Goal: Task Accomplishment & Management: Use online tool/utility

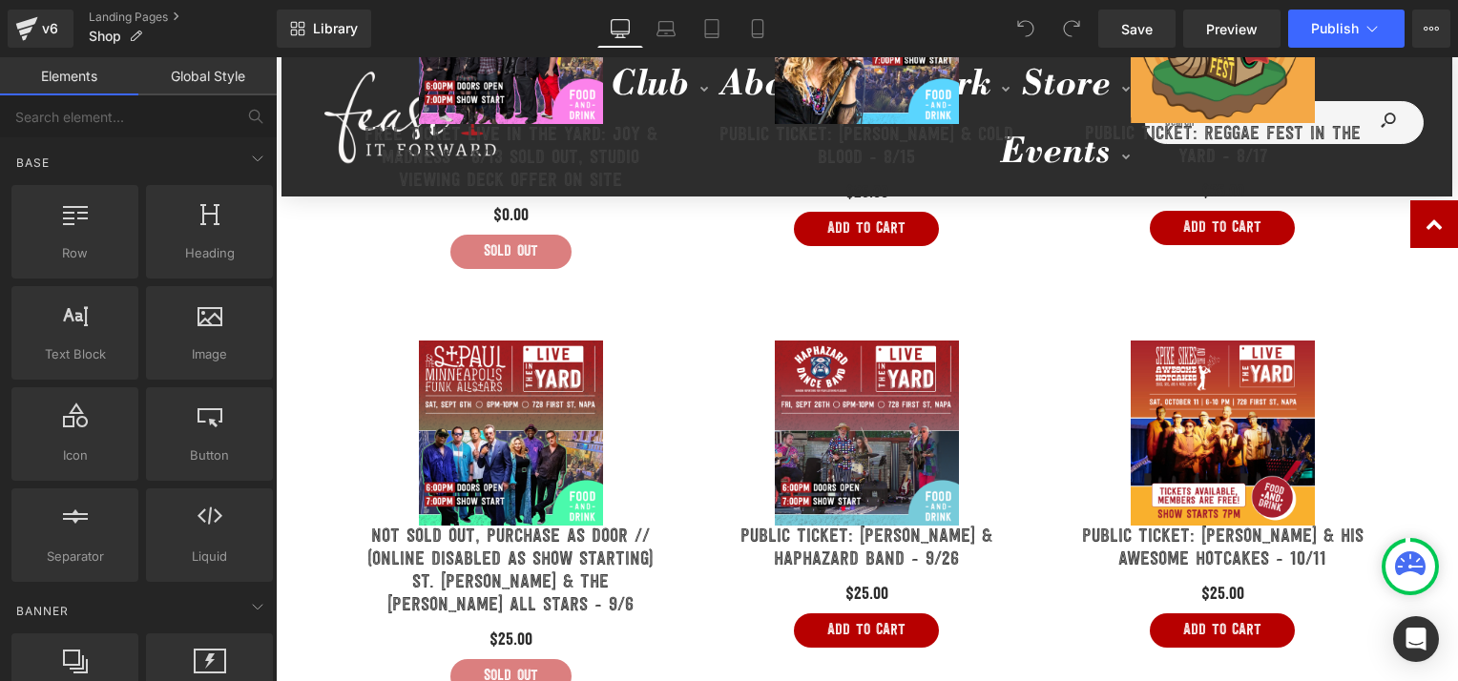
scroll to position [1034, 0]
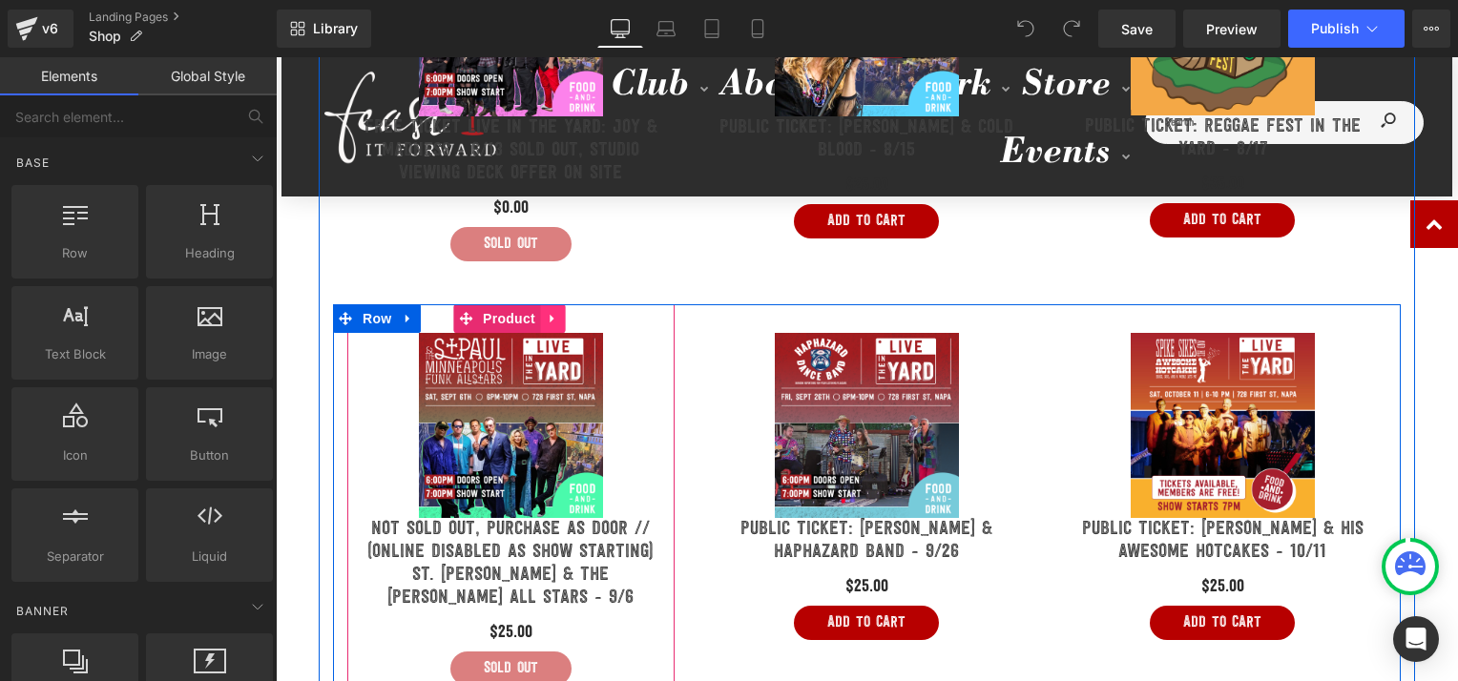
click at [547, 312] on icon at bounding box center [552, 319] width 13 height 14
click at [561, 314] on icon at bounding box center [564, 318] width 13 height 13
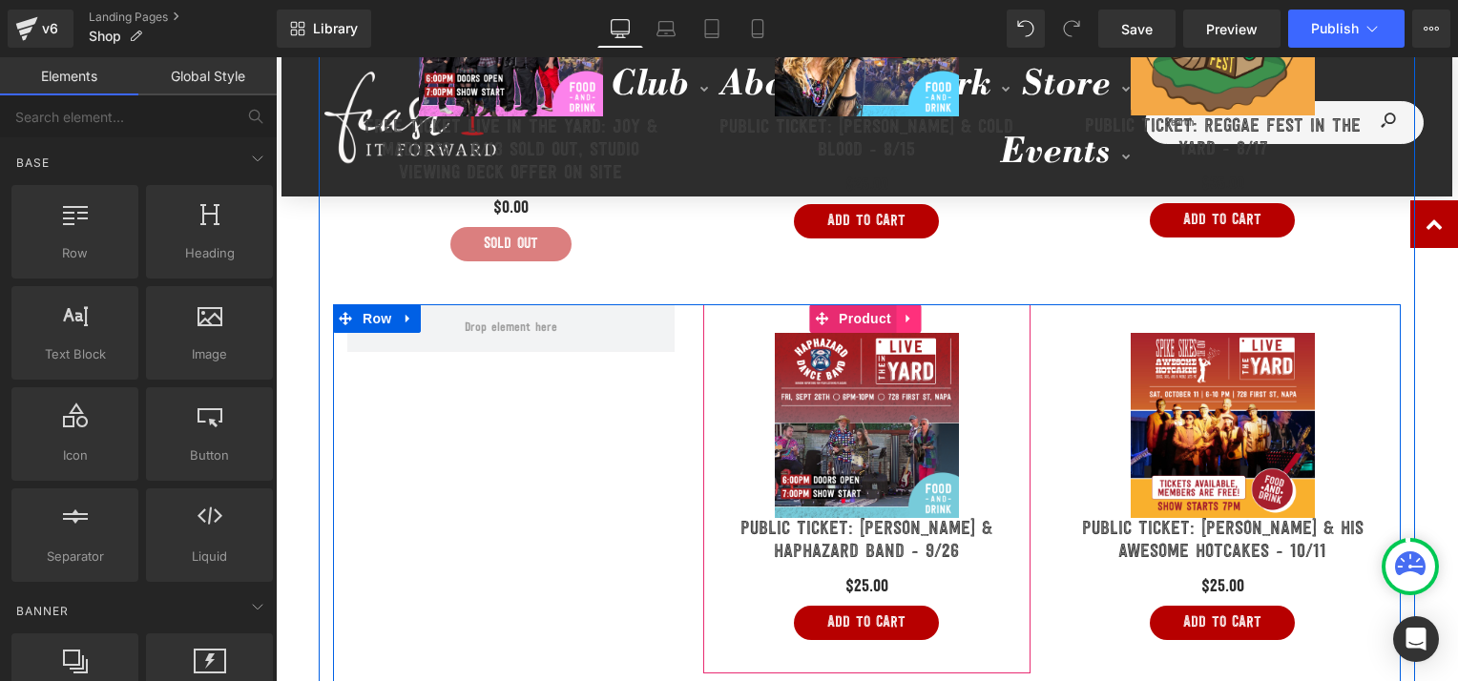
click at [902, 312] on icon at bounding box center [908, 319] width 13 height 14
click at [914, 312] on icon at bounding box center [920, 318] width 13 height 13
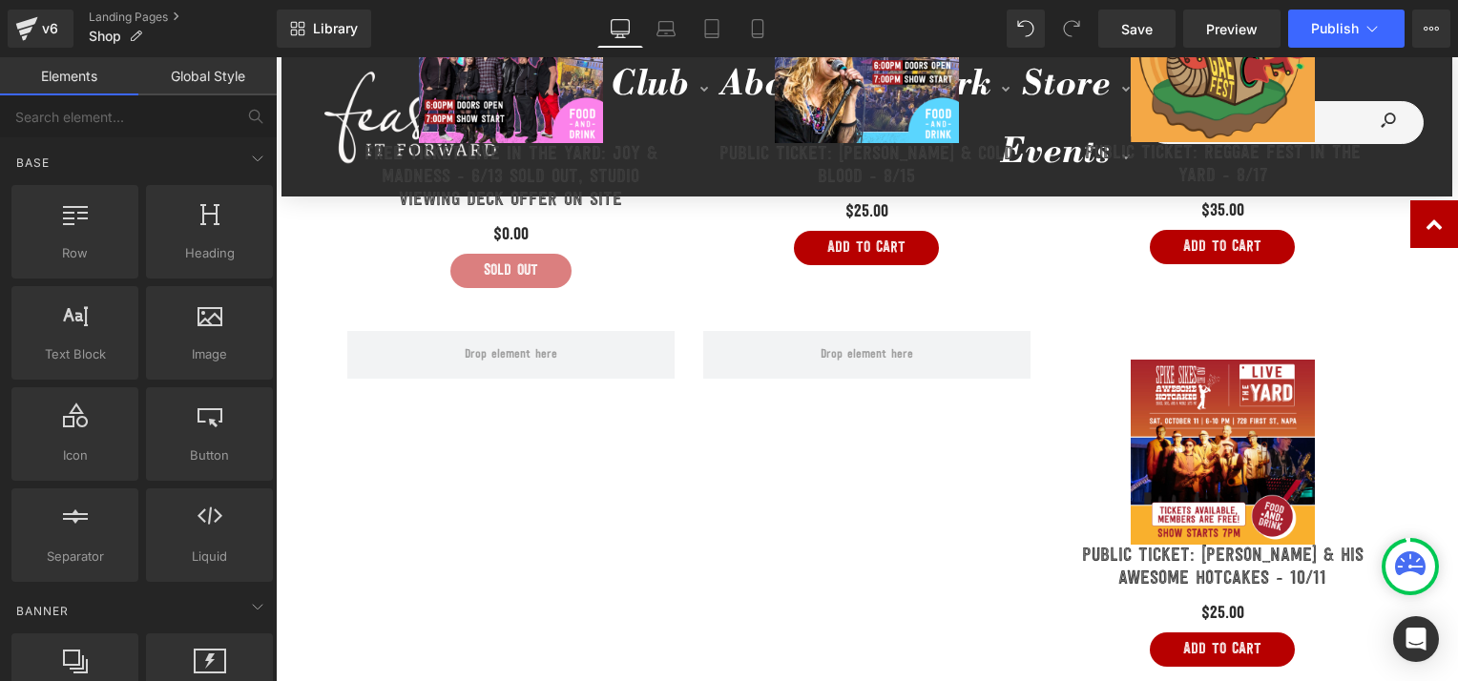
scroll to position [1000, 0]
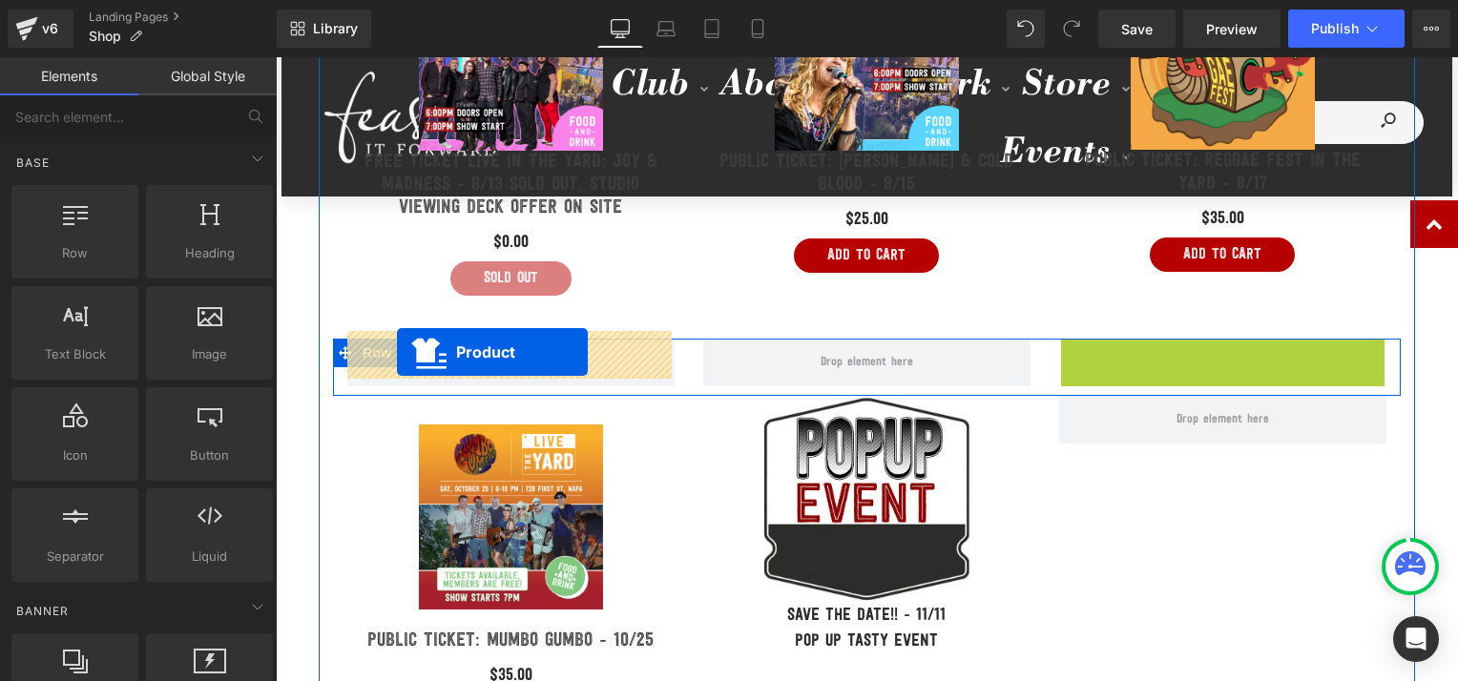
drag, startPoint x: 1172, startPoint y: 349, endPoint x: 397, endPoint y: 352, distance: 774.8
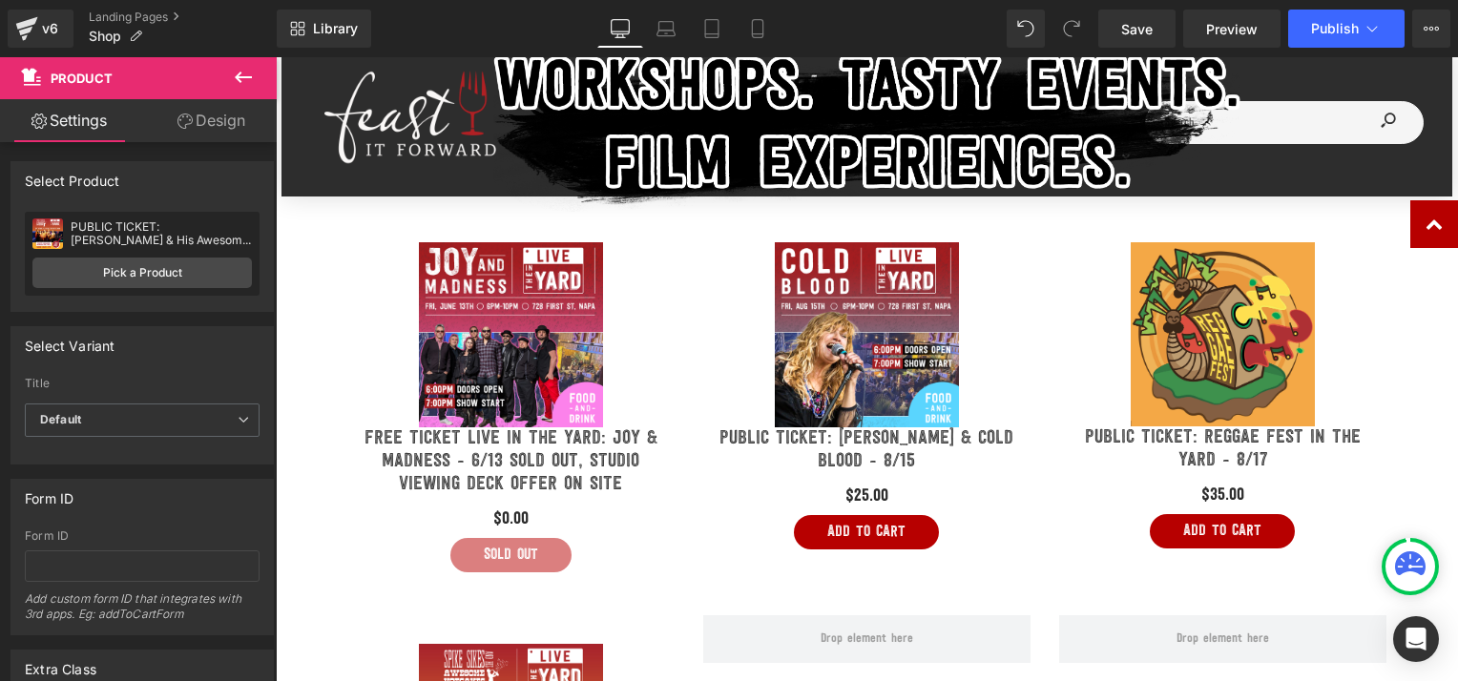
scroll to position [711, 0]
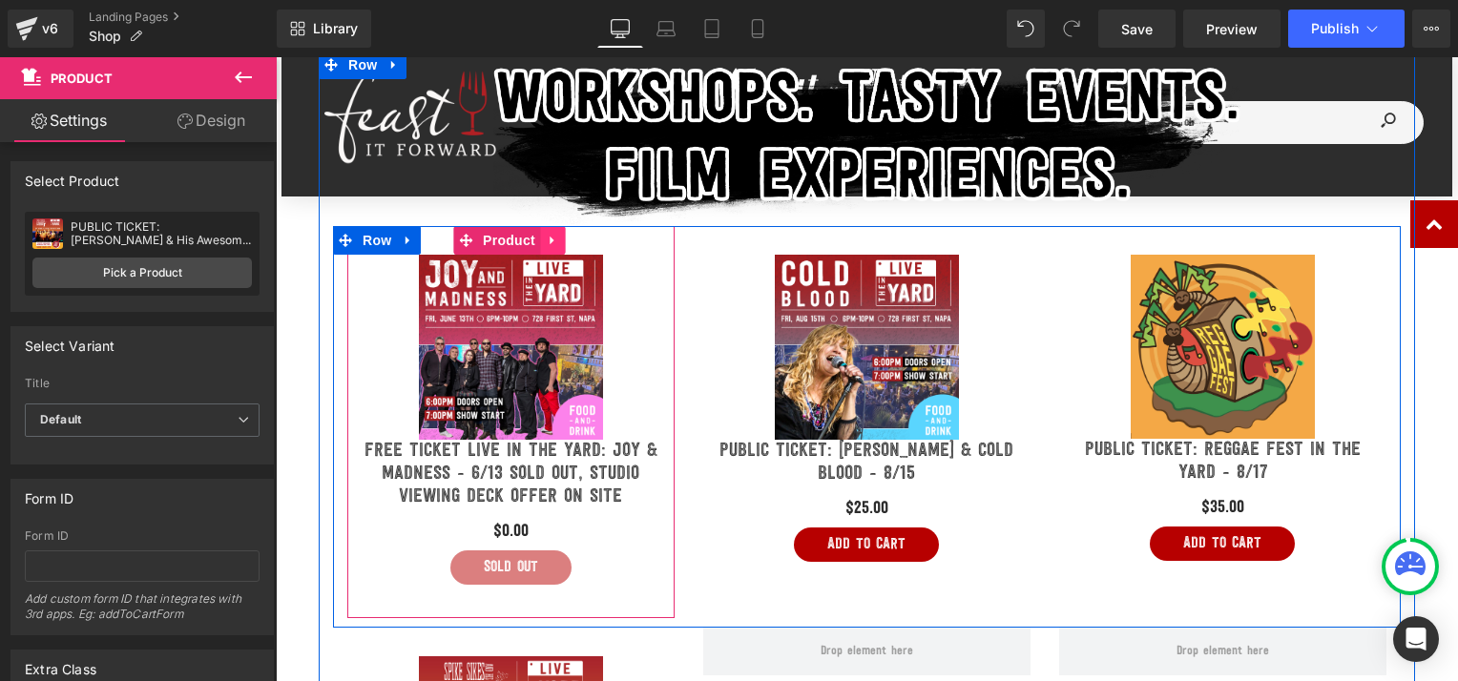
click at [550, 241] on icon at bounding box center [552, 241] width 13 height 14
click at [558, 240] on icon at bounding box center [564, 240] width 13 height 13
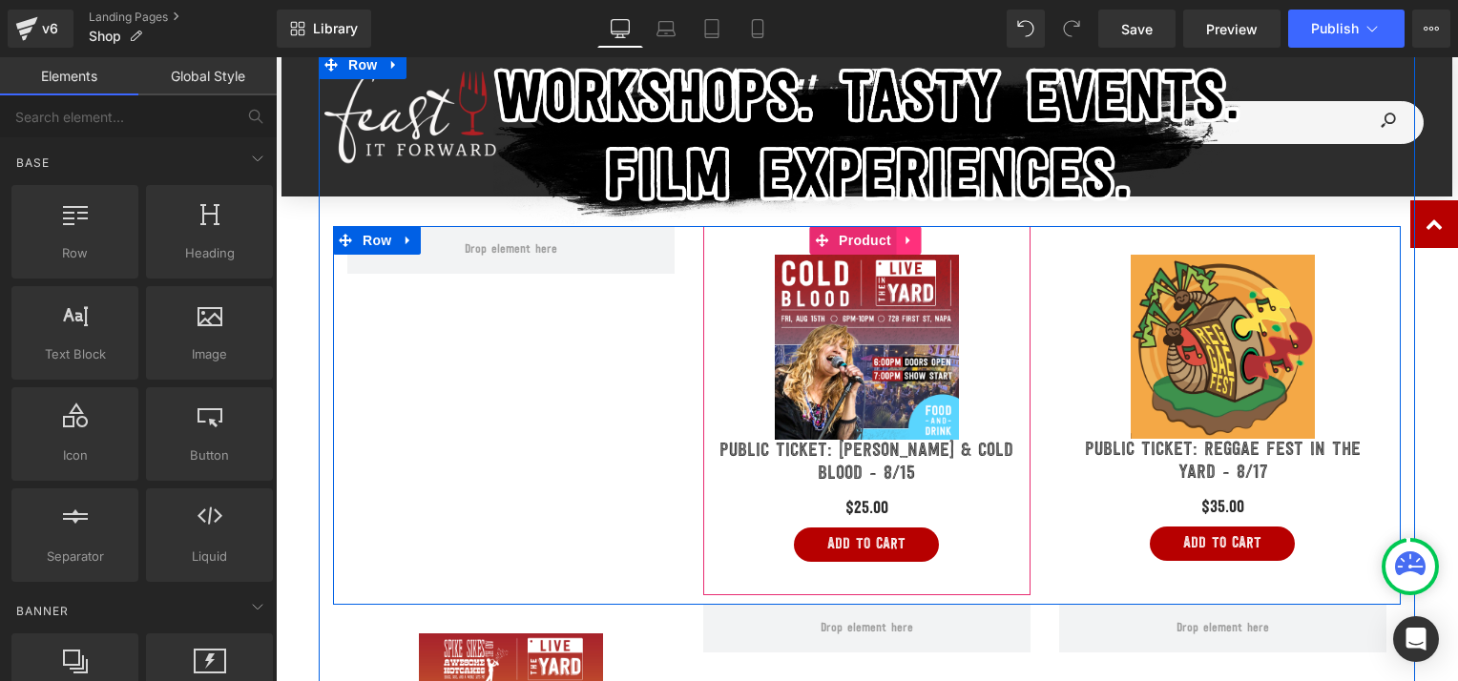
click at [905, 241] on icon at bounding box center [908, 241] width 13 height 14
click at [916, 237] on icon at bounding box center [920, 240] width 13 height 13
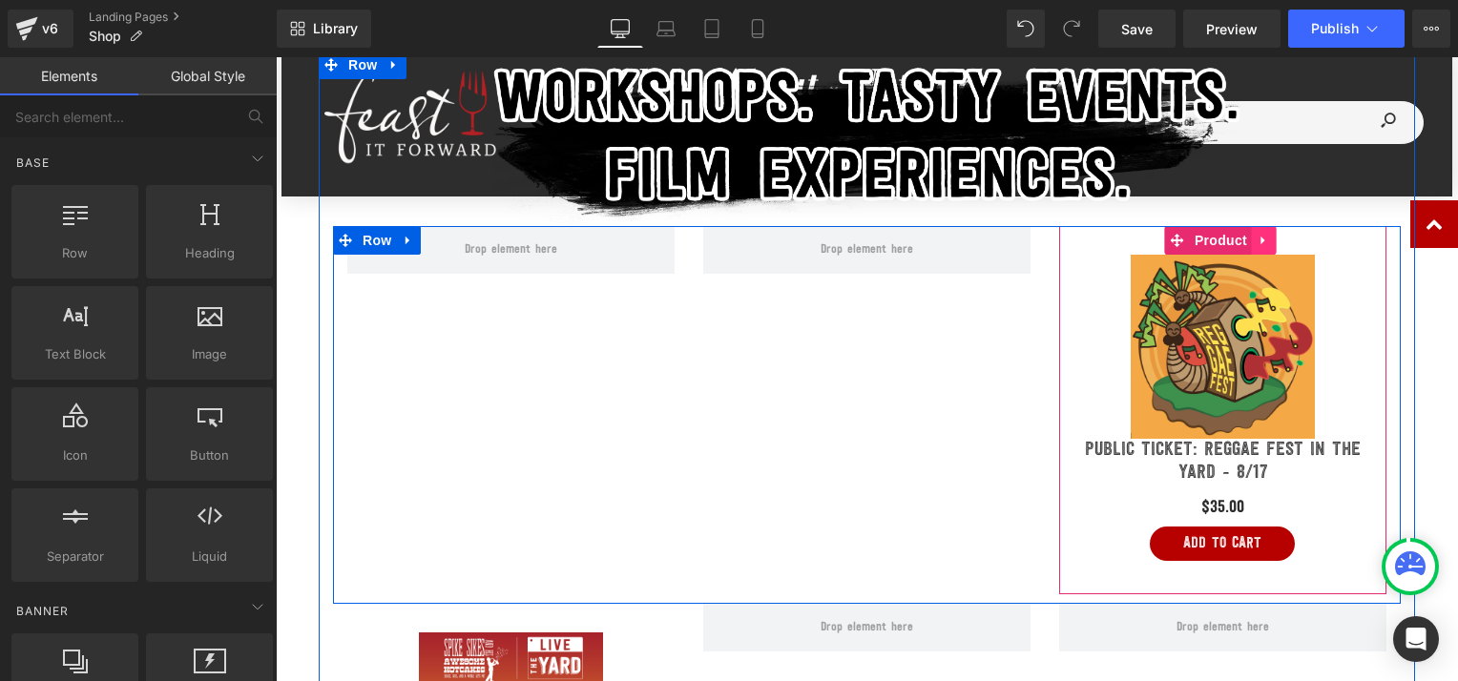
click at [1258, 235] on icon at bounding box center [1264, 241] width 13 height 14
click at [1270, 238] on icon at bounding box center [1276, 241] width 13 height 14
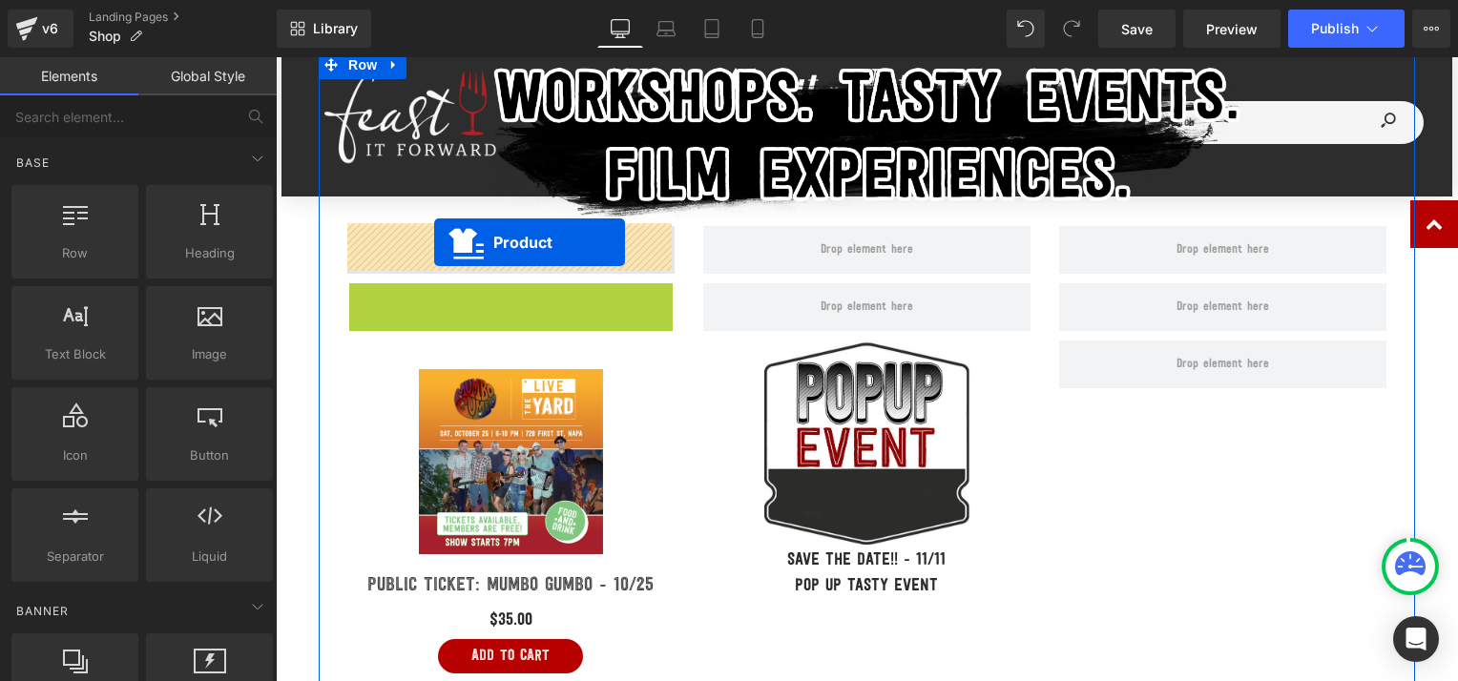
drag, startPoint x: 466, startPoint y: 297, endPoint x: 434, endPoint y: 242, distance: 62.8
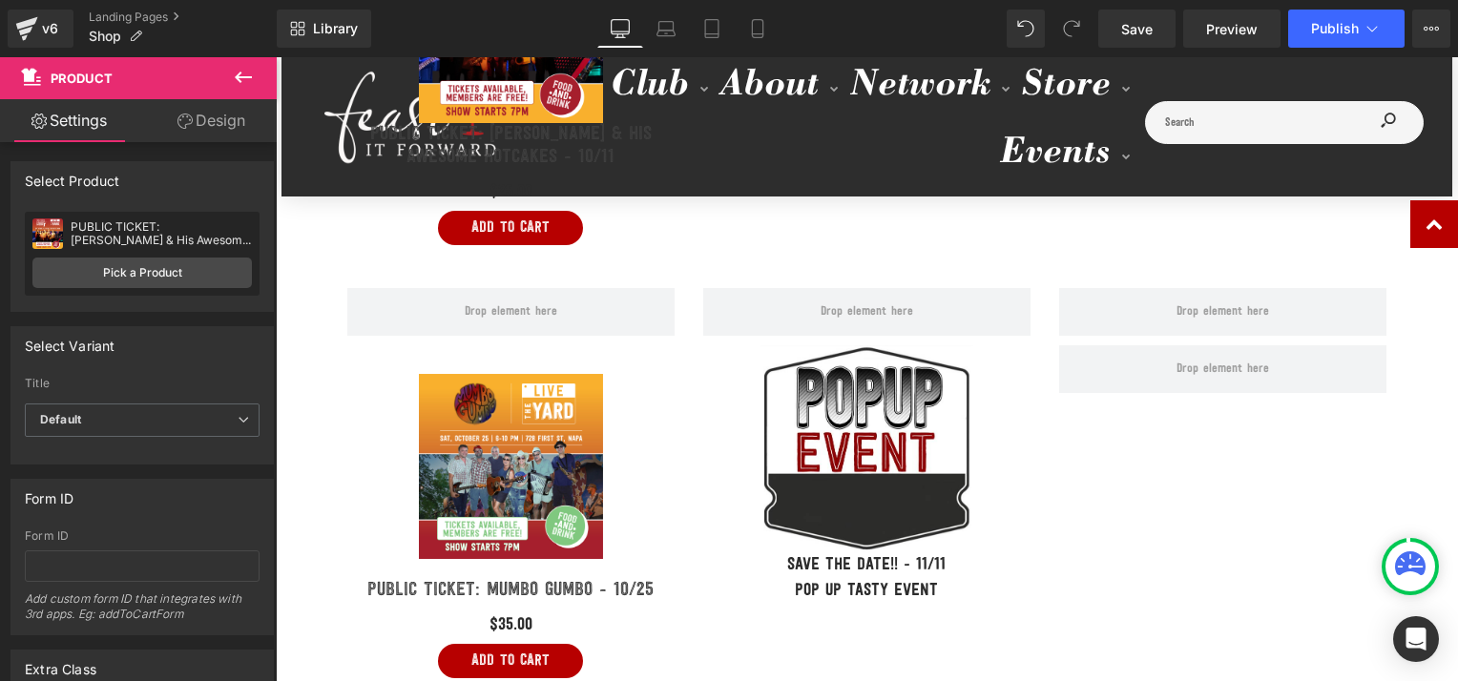
scroll to position [1078, 0]
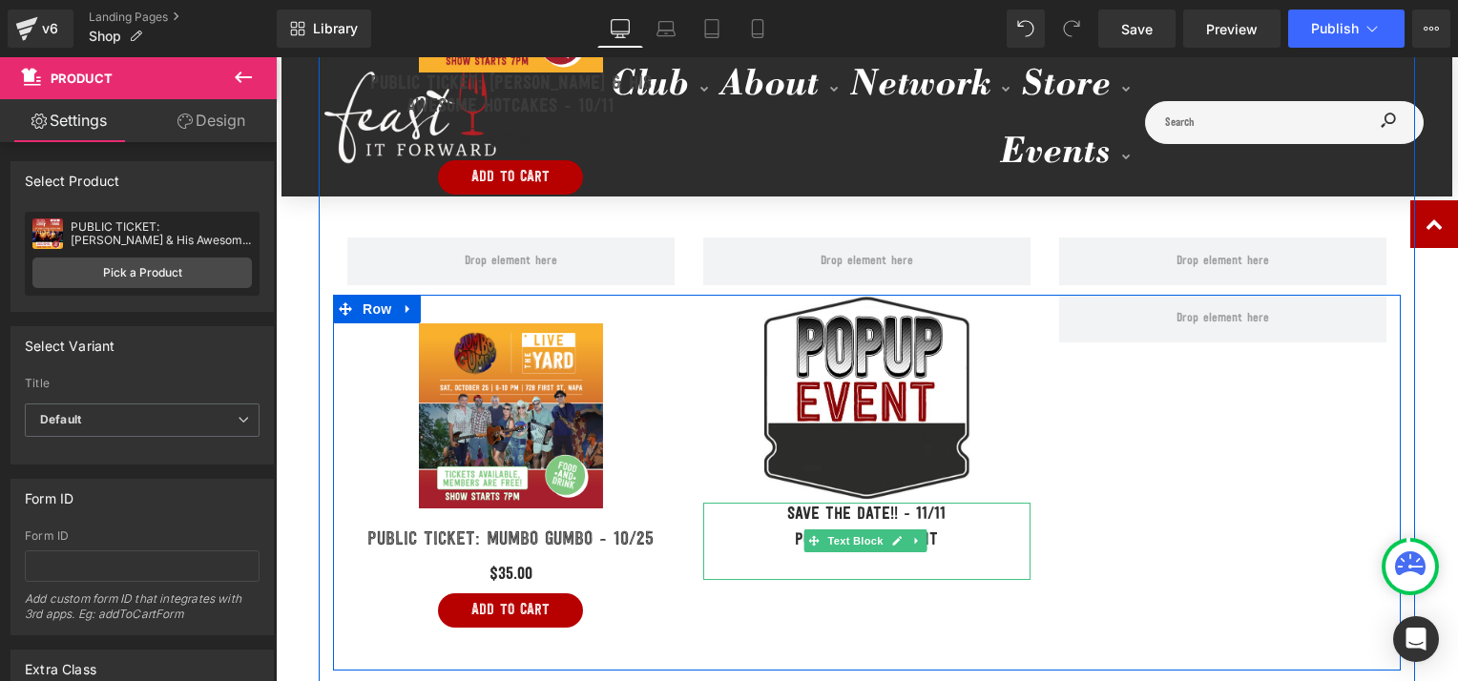
click at [929, 505] on p "SAVE THE DATE!! - 11/11" at bounding box center [866, 516] width 327 height 26
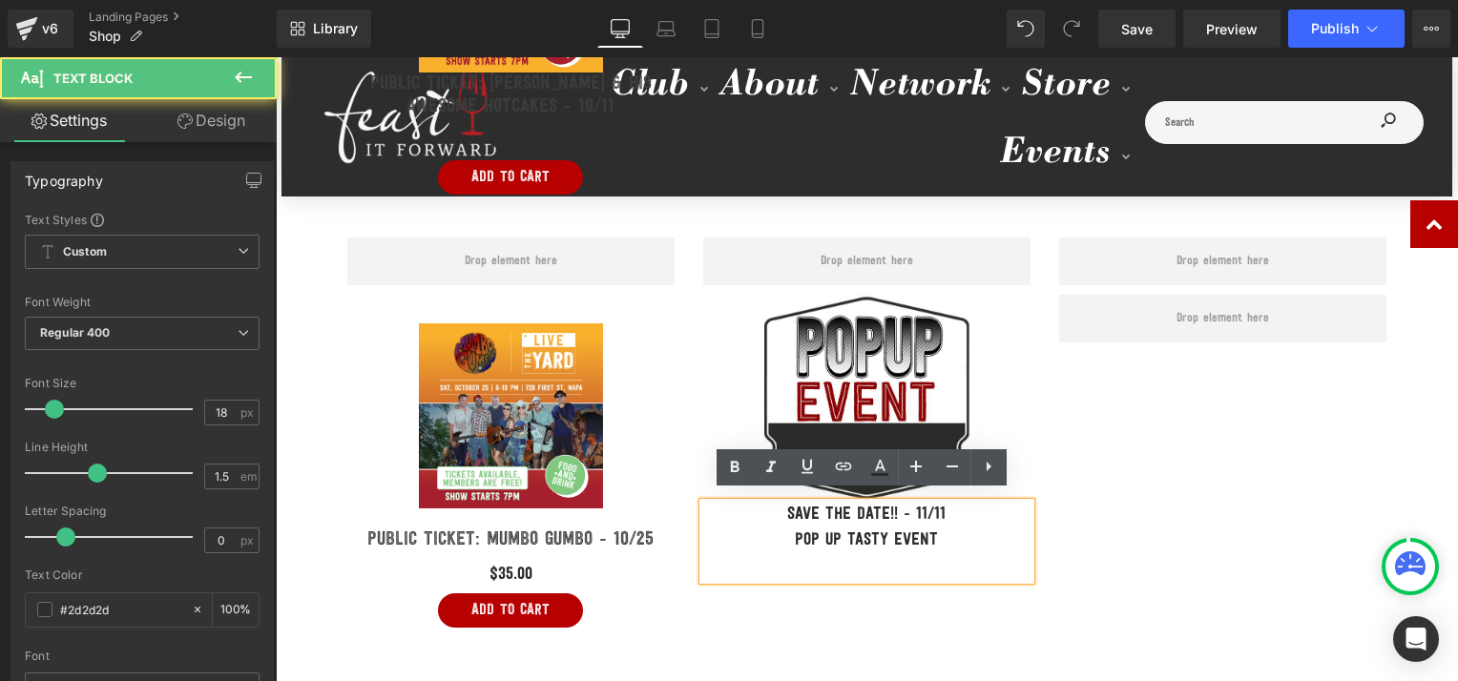
click at [929, 505] on p "SAVE THE DATE!! - 11/11" at bounding box center [866, 516] width 327 height 26
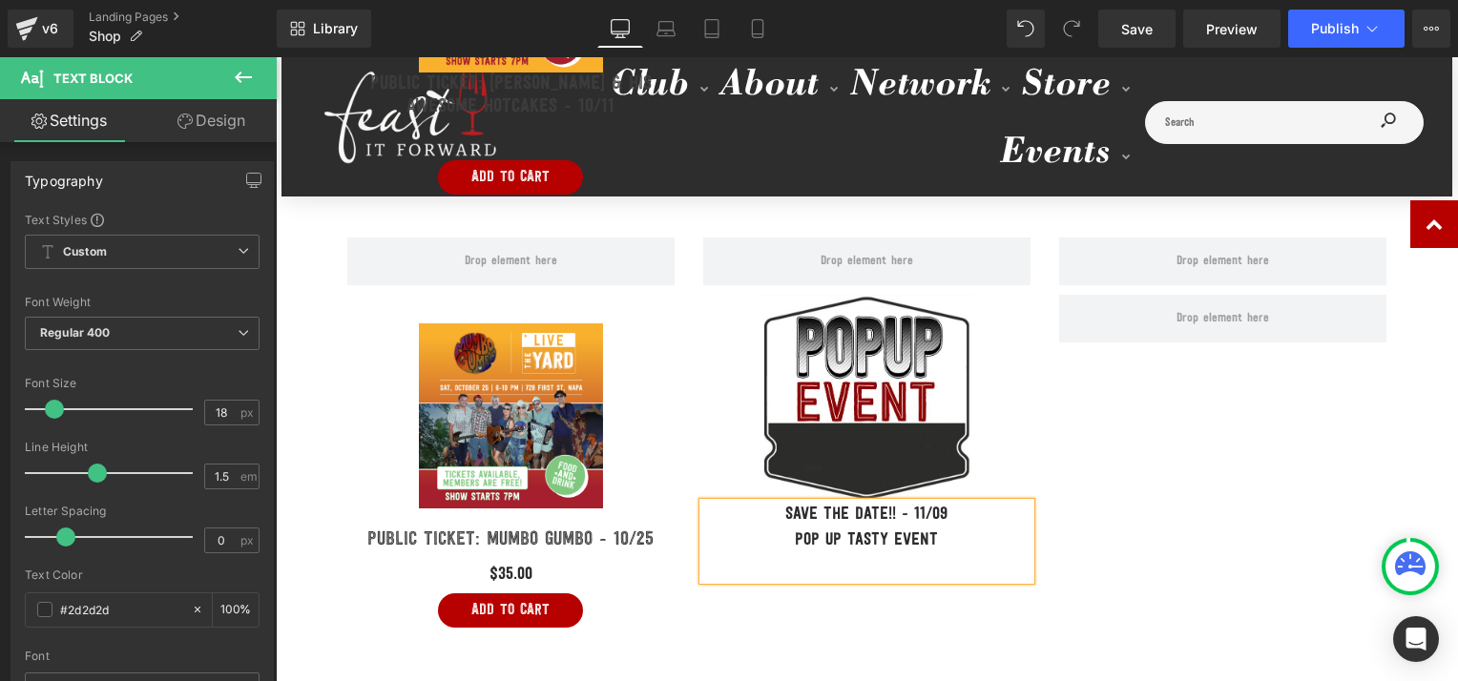
click at [1295, 404] on div "Sale Off (P) Image PUBLIC TICKET: Mumbo Gumbo - 10/25 (P) Title $0 $35.00 (P) P…" at bounding box center [867, 483] width 1068 height 376
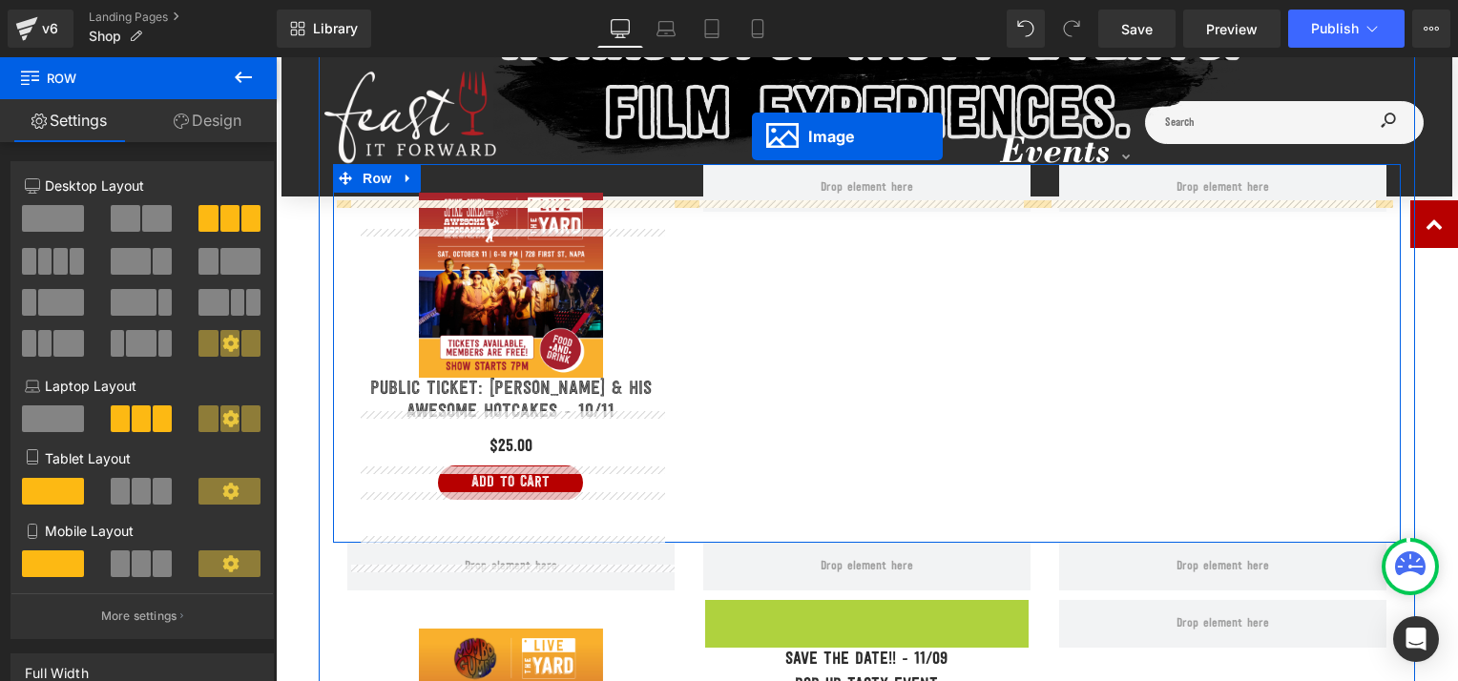
scroll to position [735, 0]
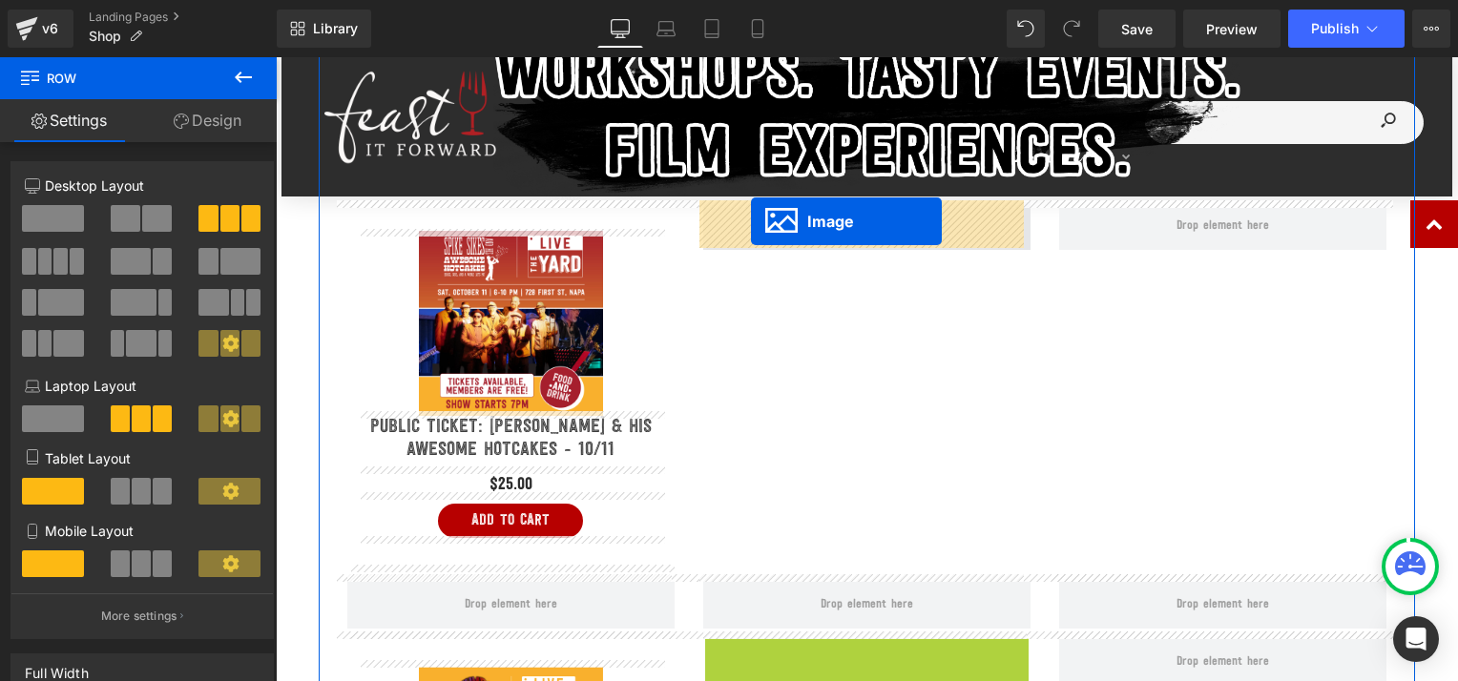
drag, startPoint x: 828, startPoint y: 387, endPoint x: 751, endPoint y: 220, distance: 184.0
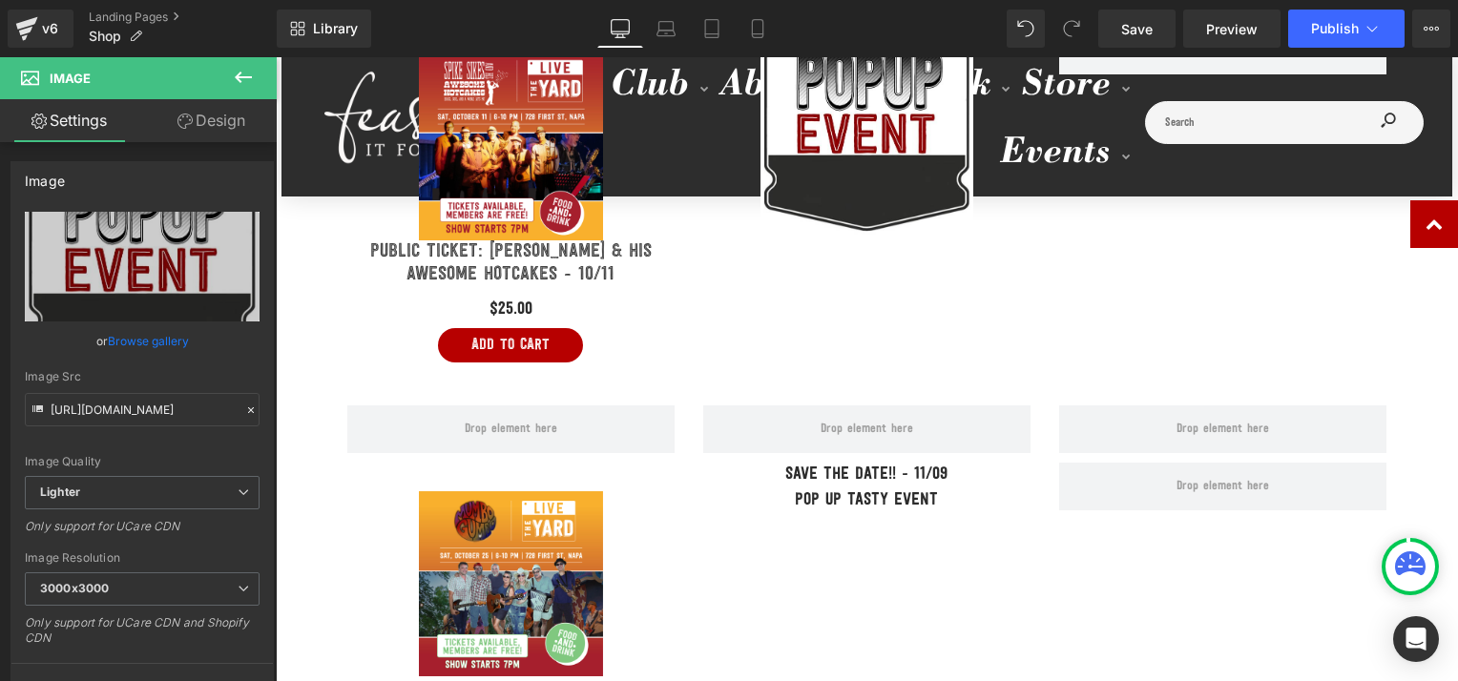
scroll to position [938, 0]
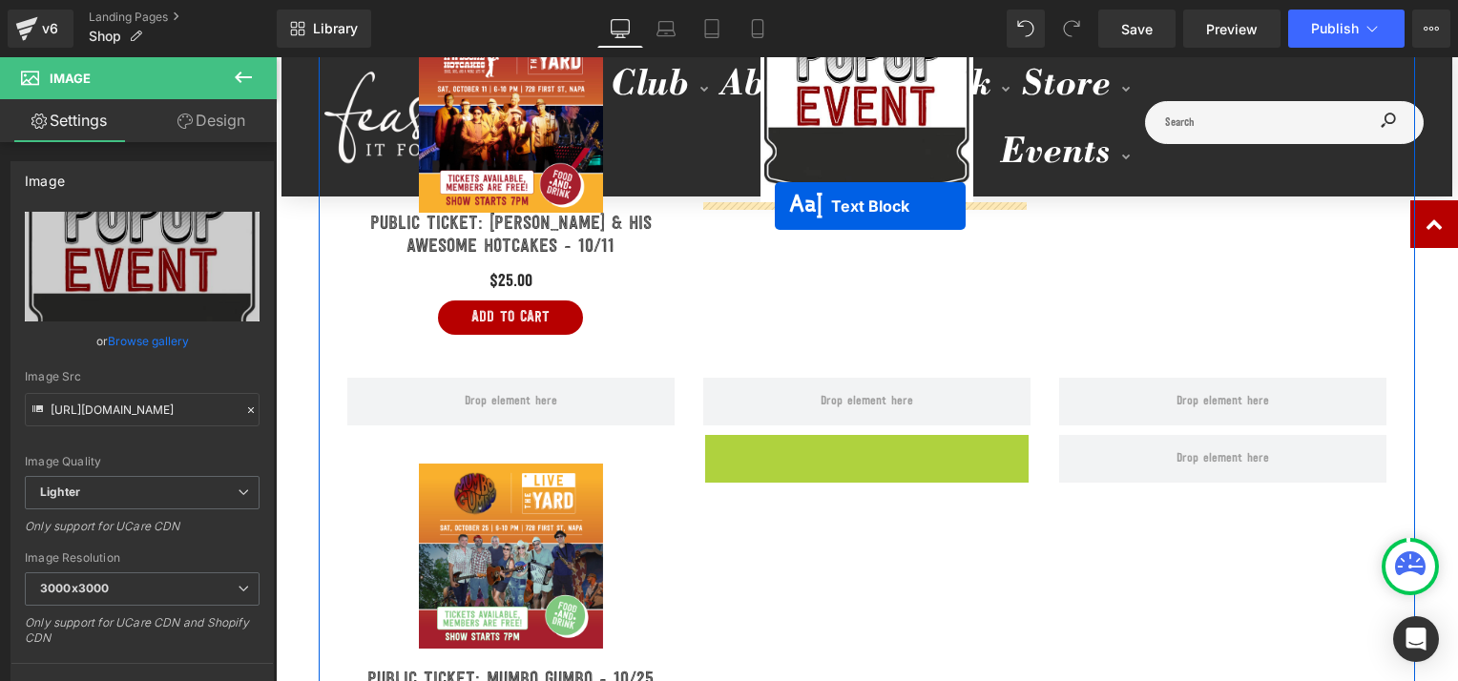
drag, startPoint x: 809, startPoint y: 471, endPoint x: 775, endPoint y: 209, distance: 264.7
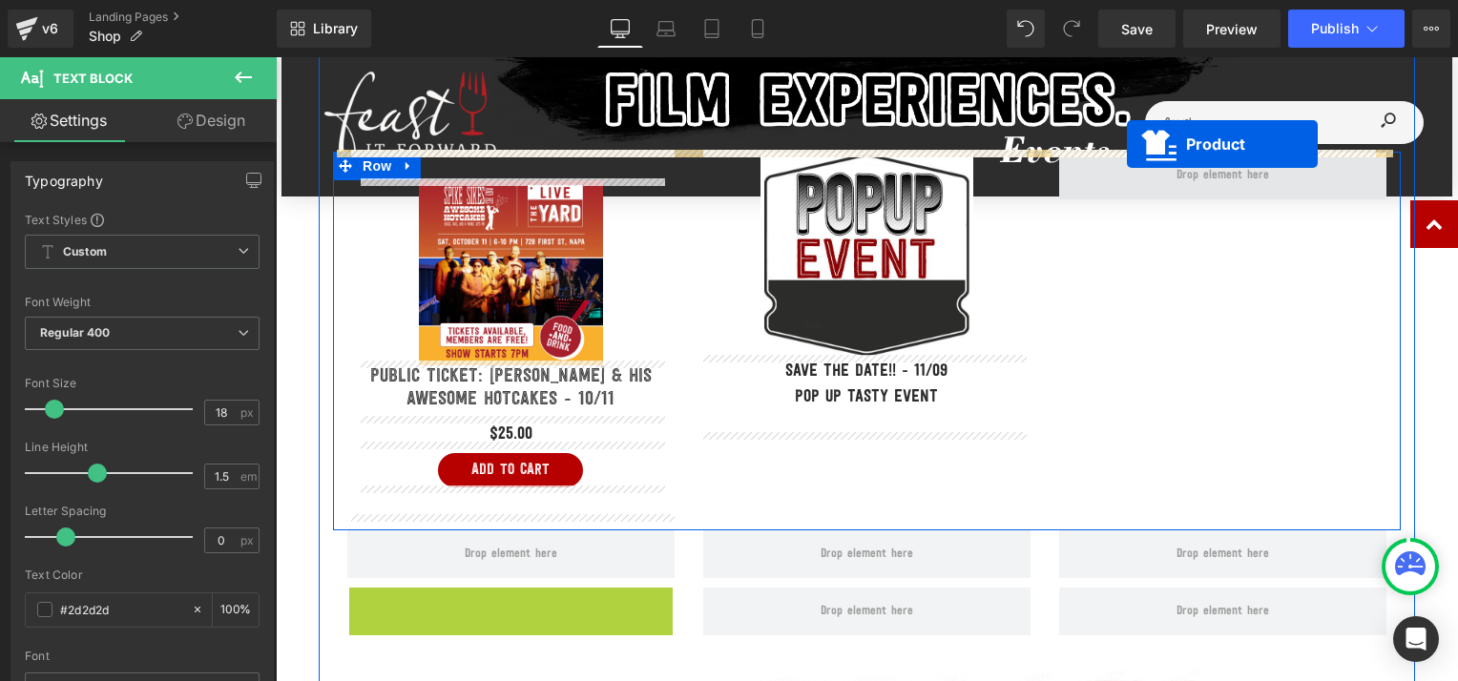
scroll to position [747, 0]
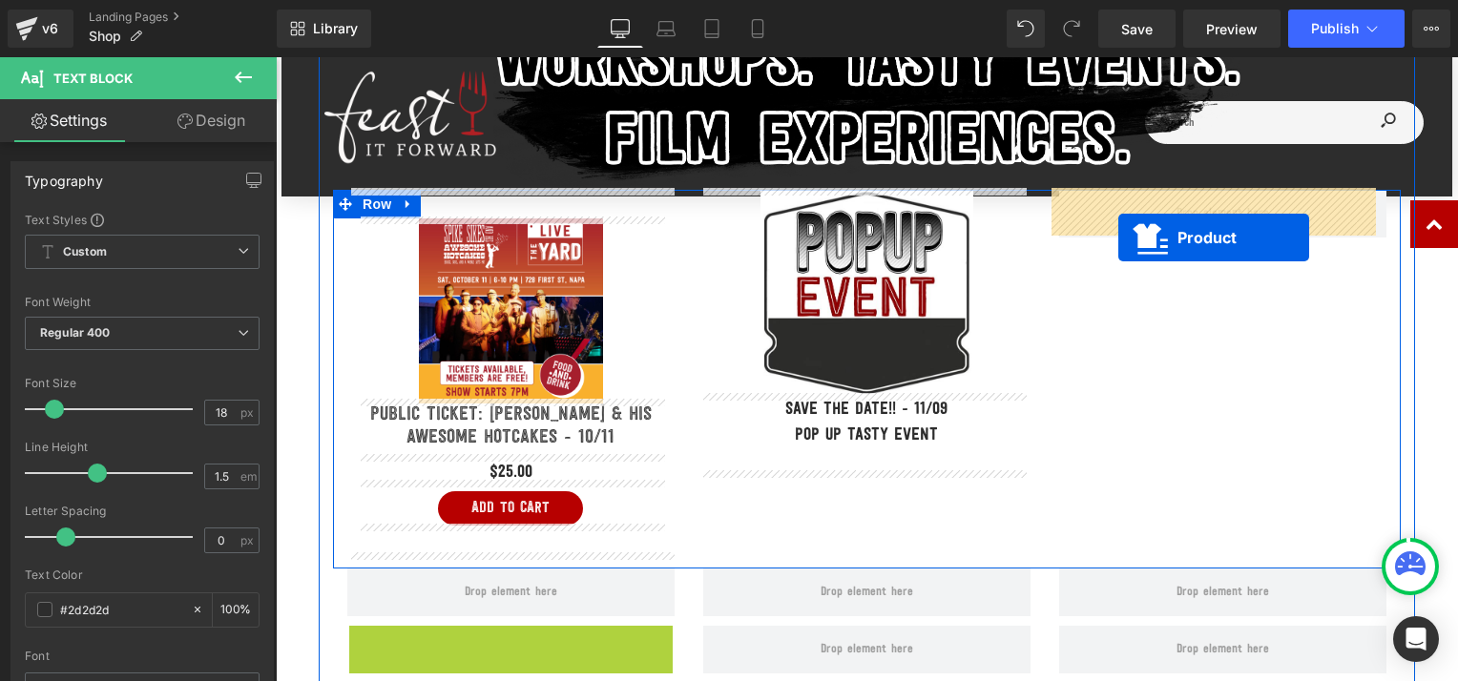
drag, startPoint x: 469, startPoint y: 444, endPoint x: 1118, endPoint y: 238, distance: 680.8
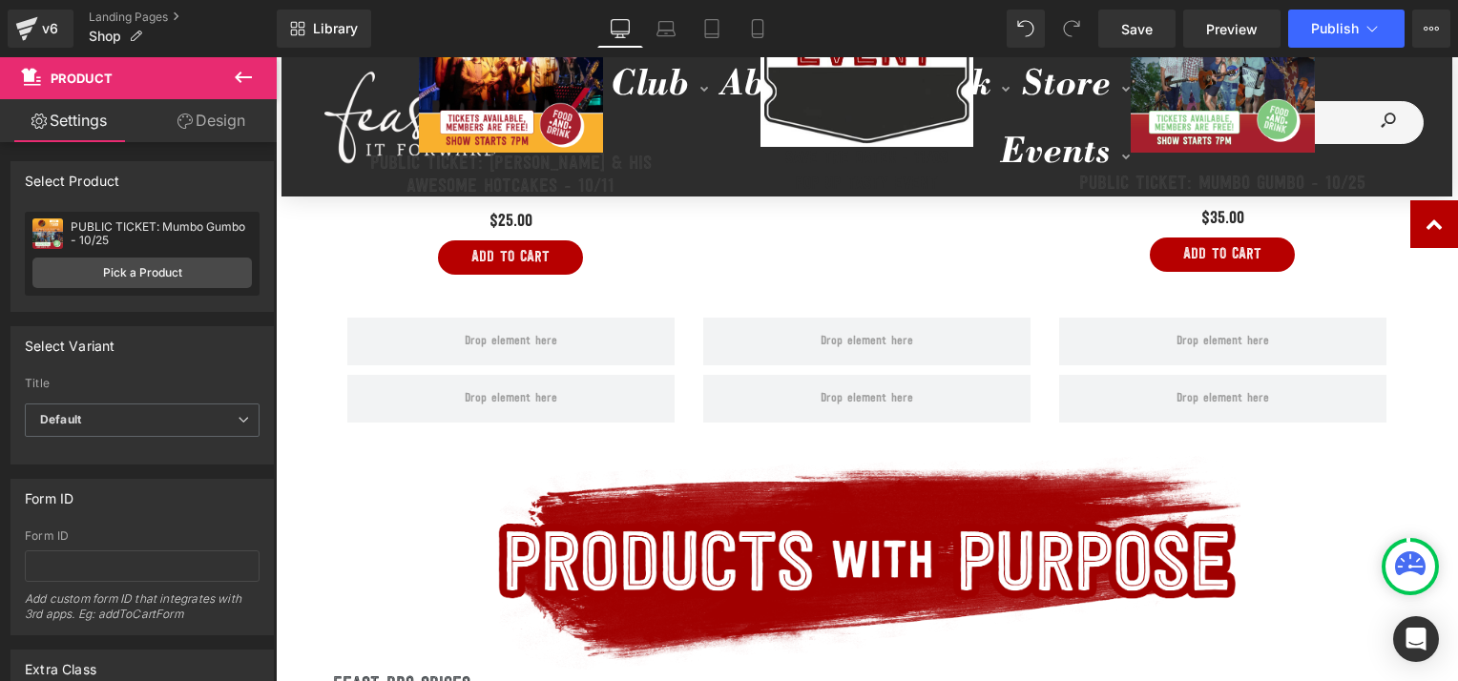
scroll to position [1004, 0]
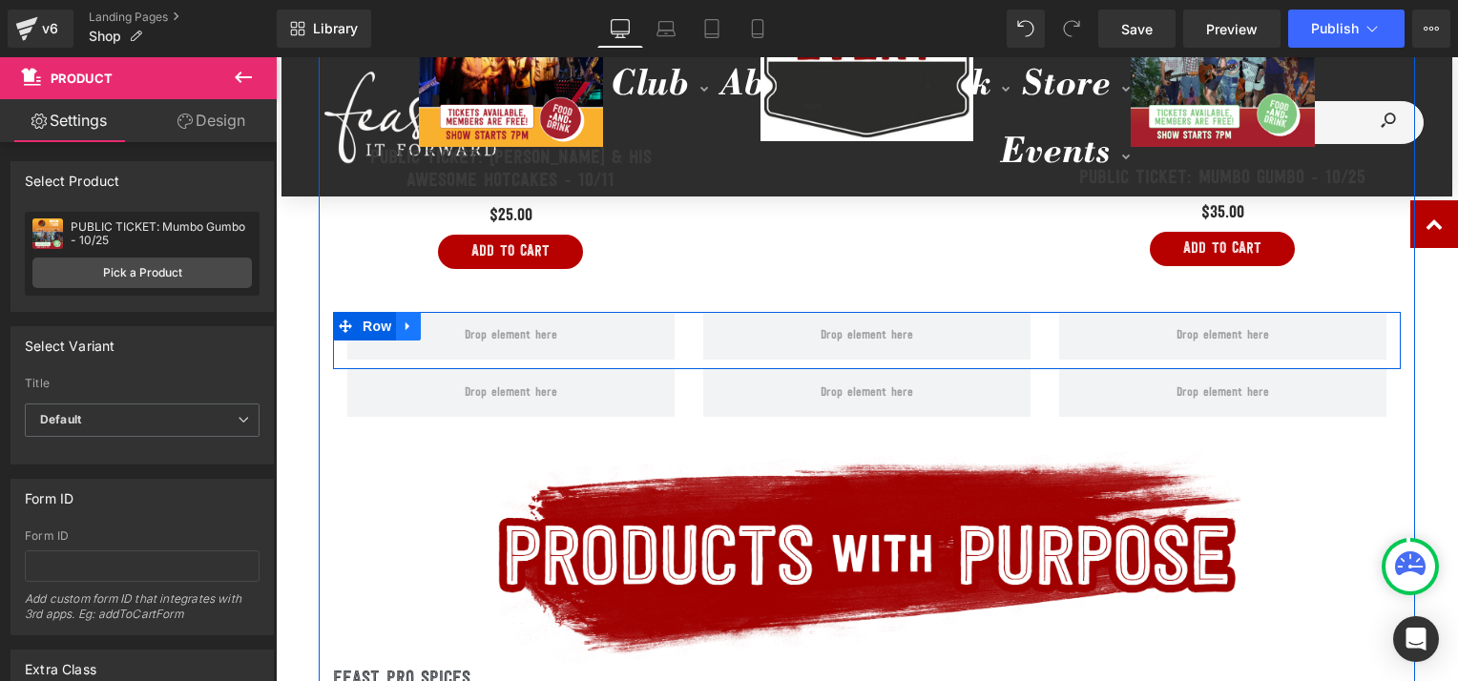
click at [396, 325] on link at bounding box center [408, 326] width 25 height 29
click at [456, 320] on icon at bounding box center [457, 327] width 13 height 14
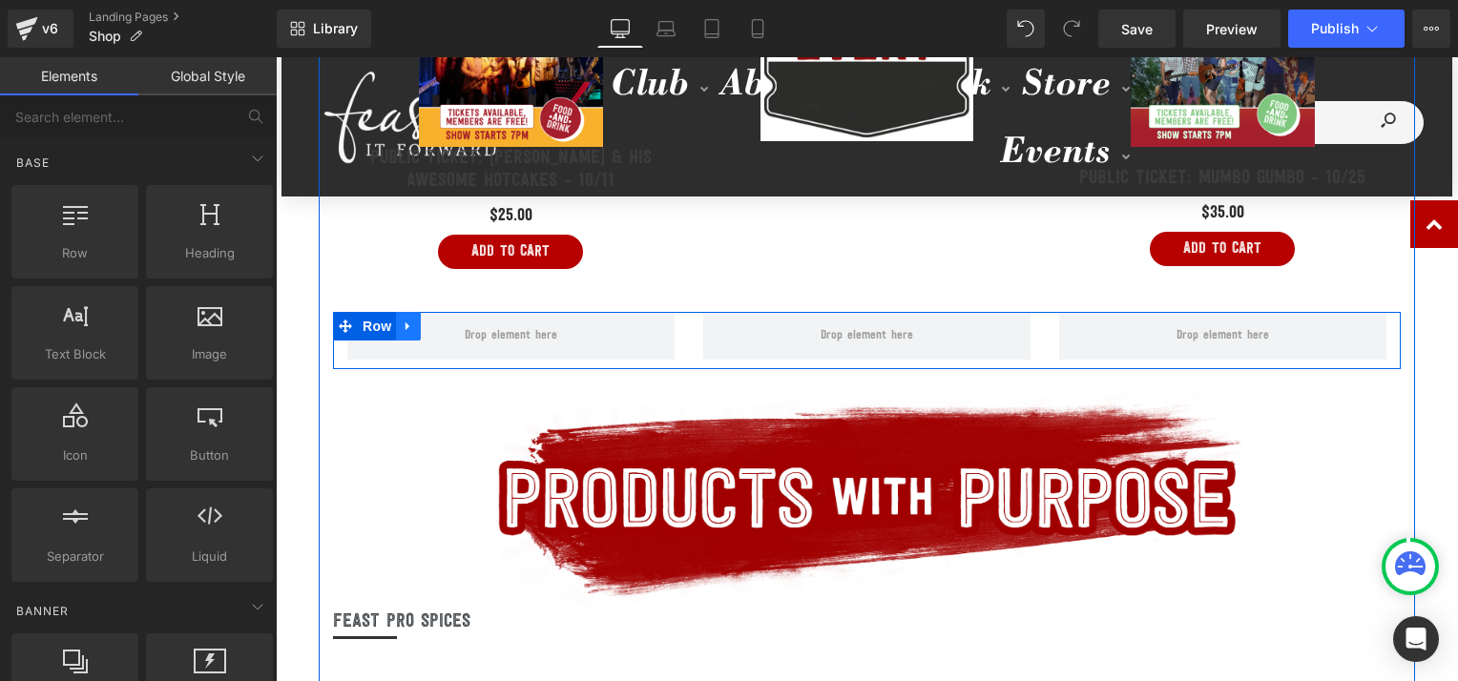
click at [402, 322] on icon at bounding box center [408, 327] width 13 height 14
click at [457, 320] on icon at bounding box center [457, 327] width 13 height 14
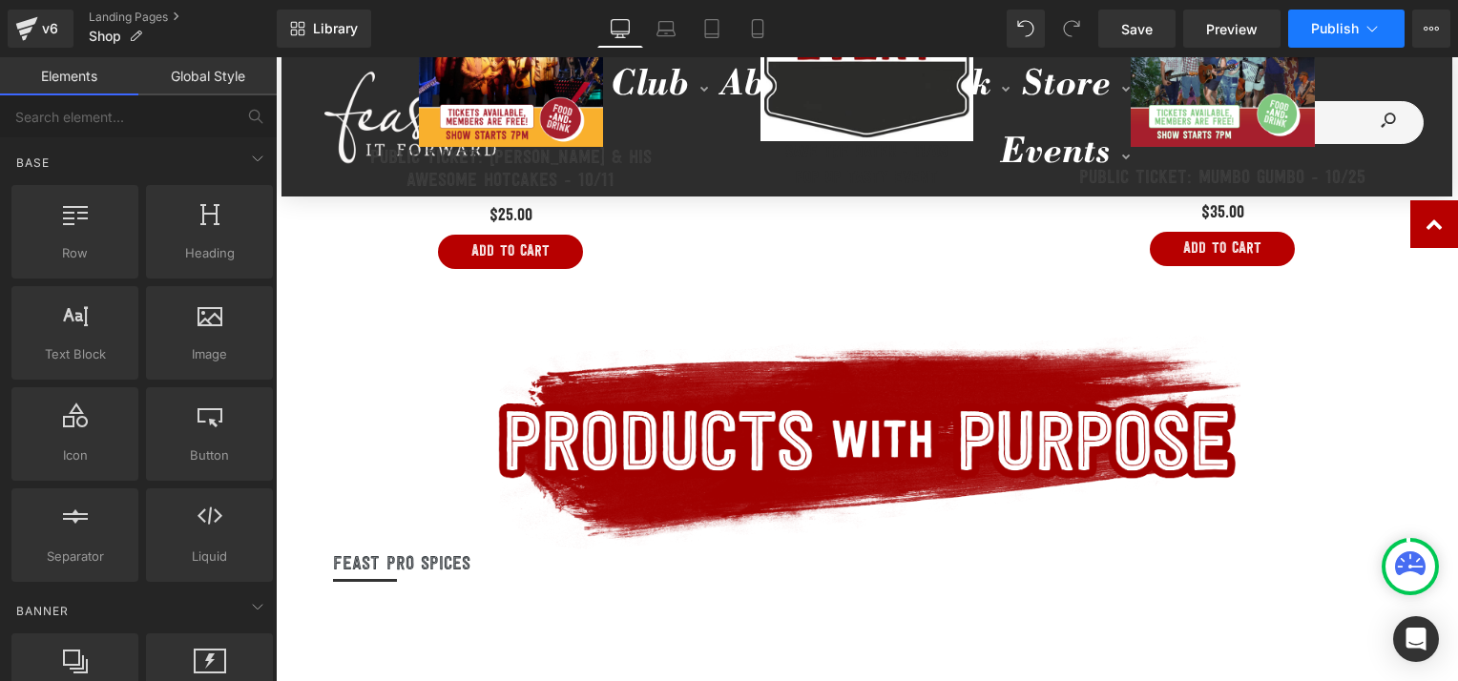
click at [1324, 27] on span "Publish" at bounding box center [1335, 28] width 48 height 15
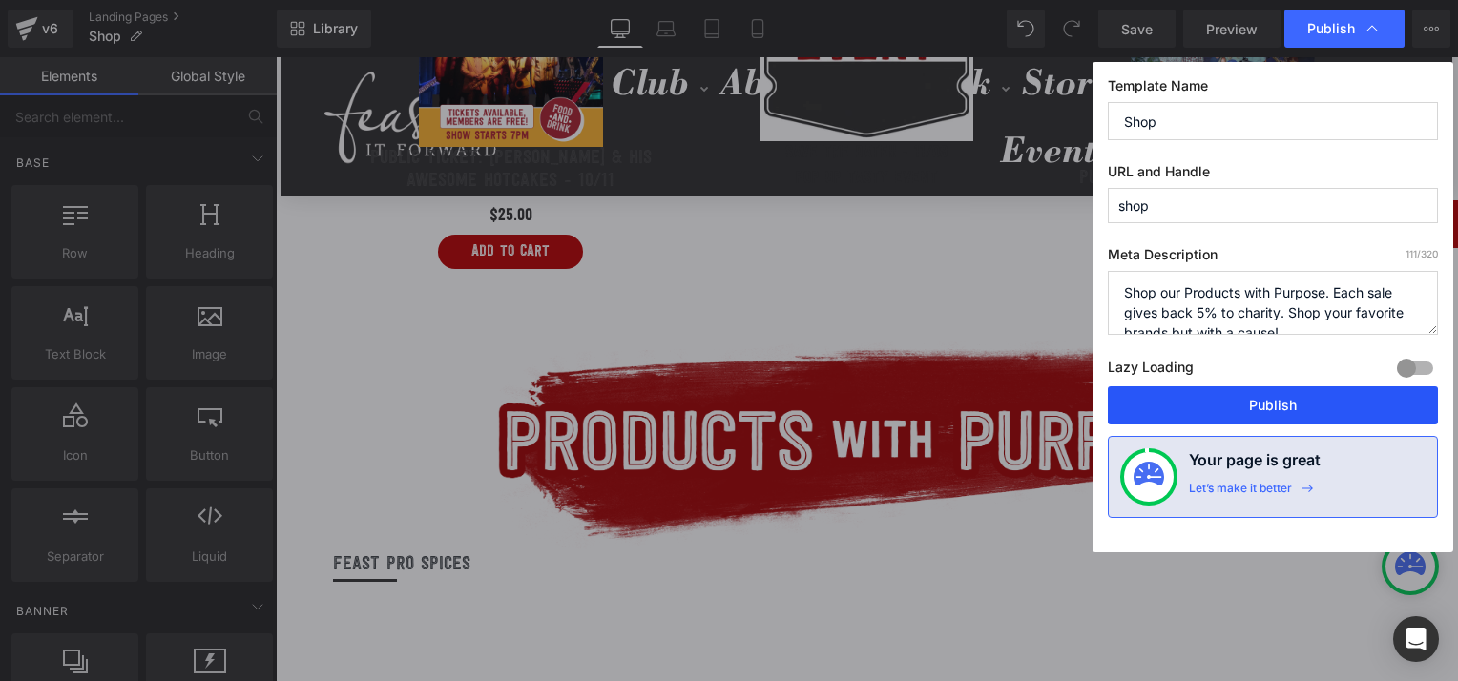
click at [1217, 410] on button "Publish" at bounding box center [1273, 405] width 330 height 38
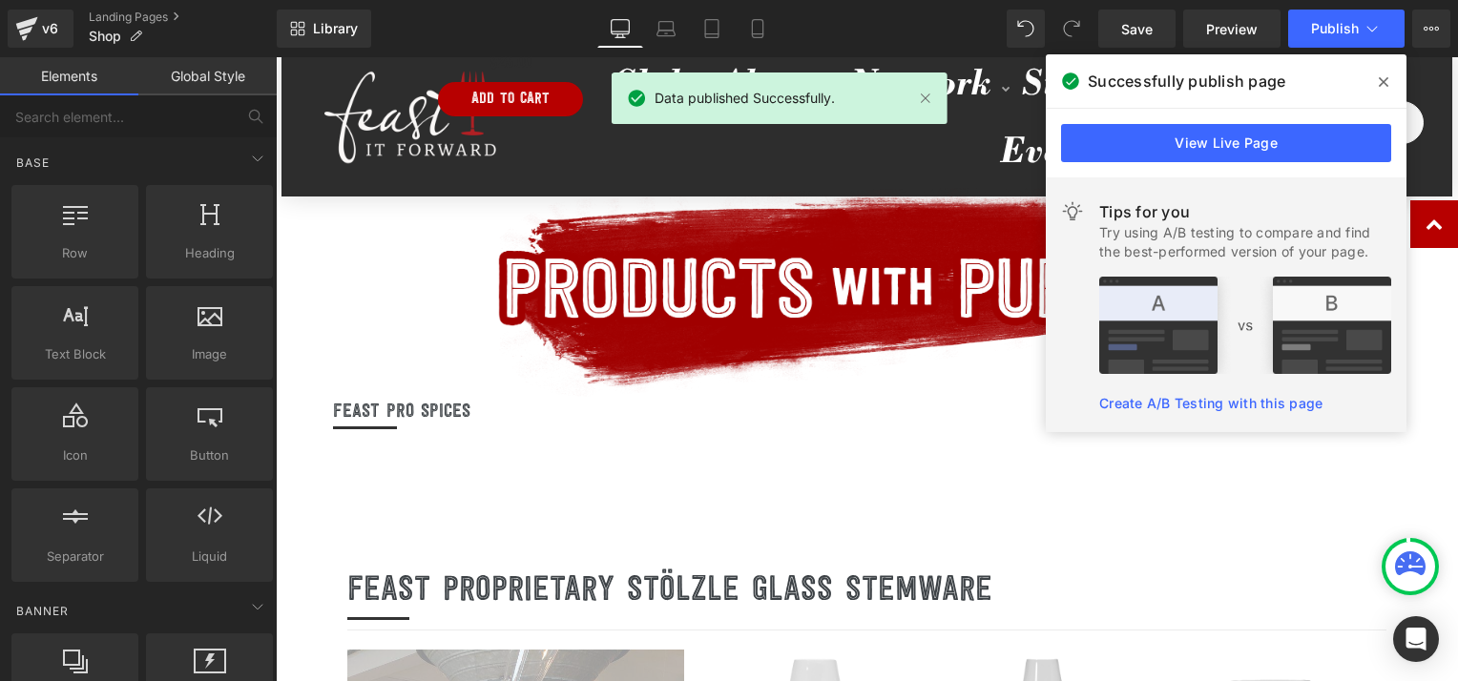
scroll to position [1222, 0]
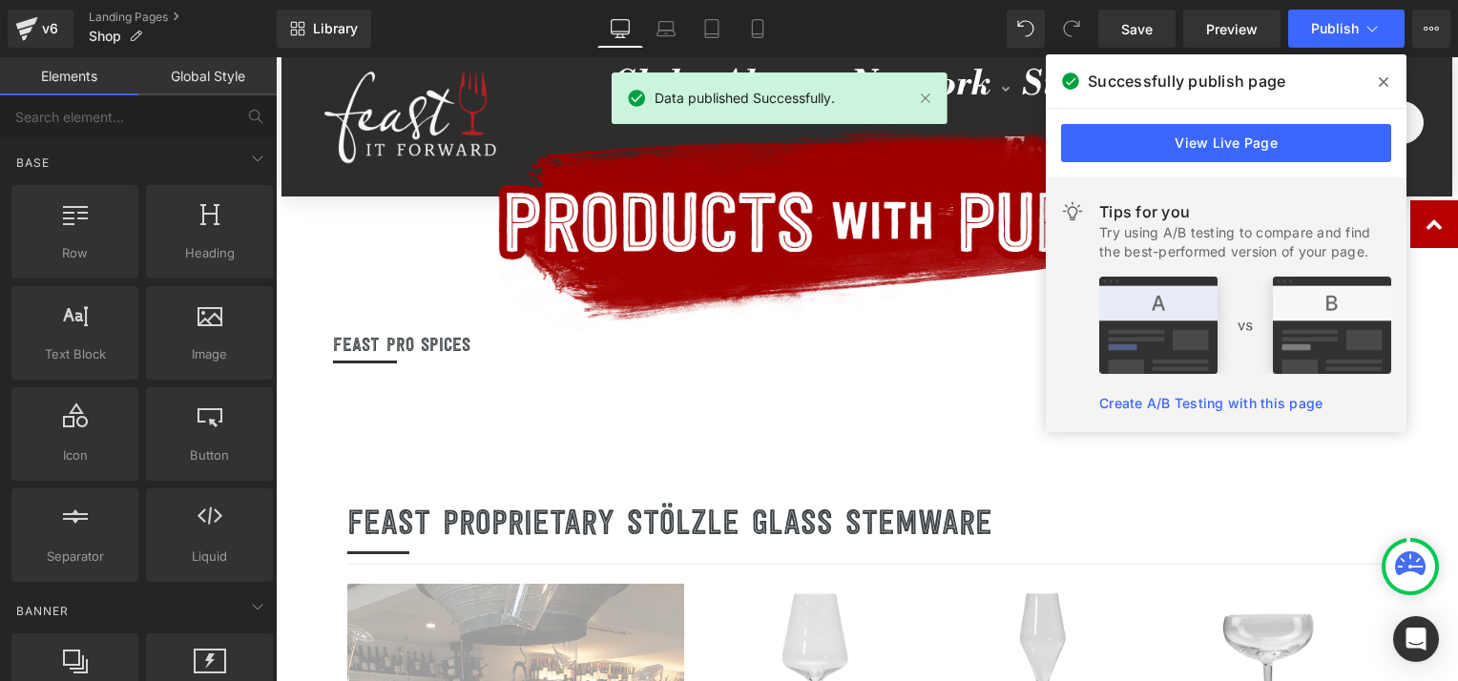
click at [1380, 78] on icon at bounding box center [1384, 82] width 10 height 10
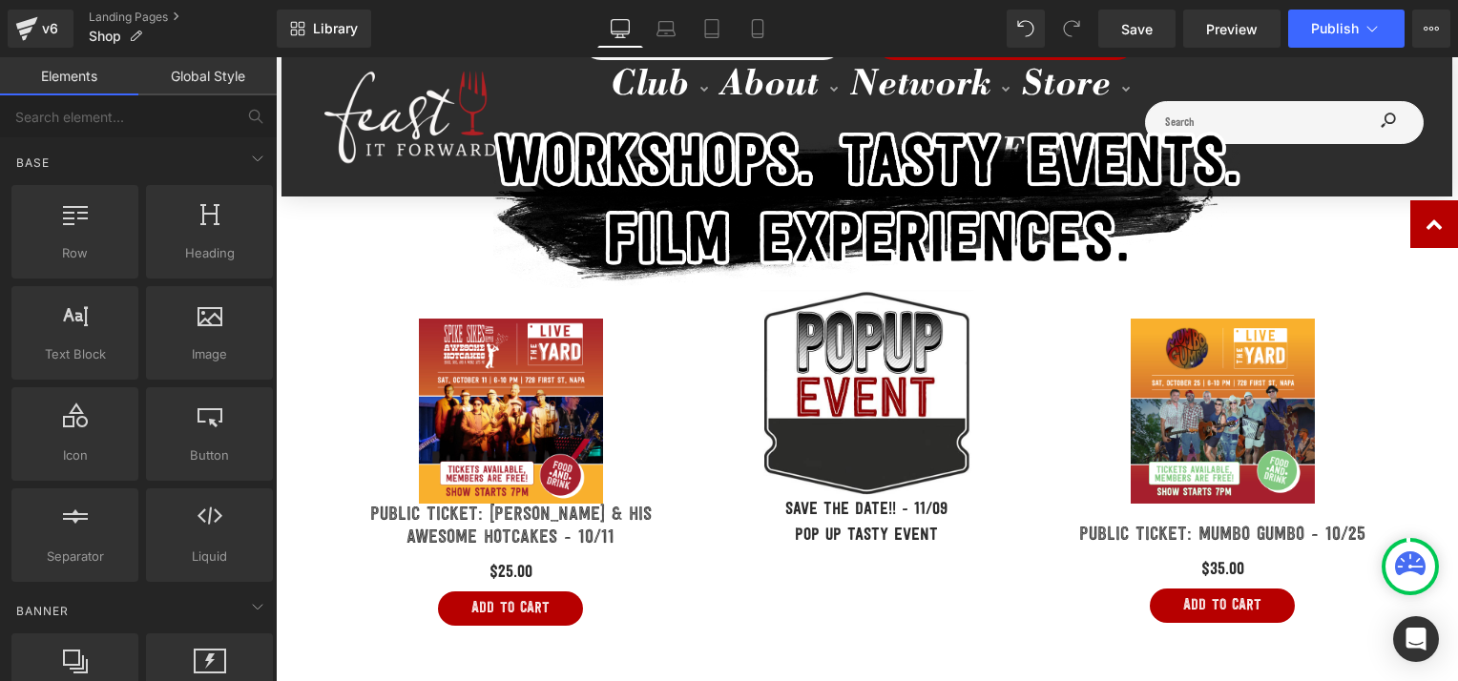
scroll to position [626, 0]
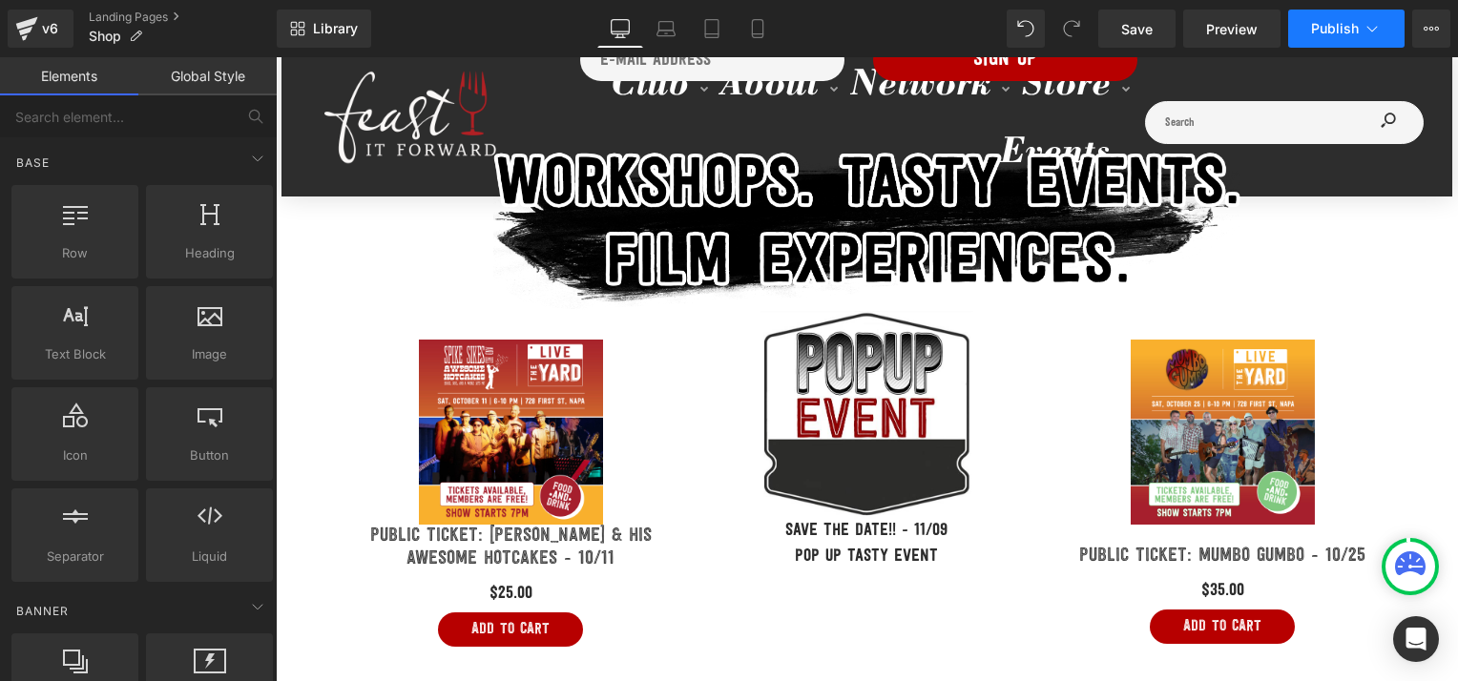
click at [1318, 21] on span "Publish" at bounding box center [1335, 28] width 48 height 15
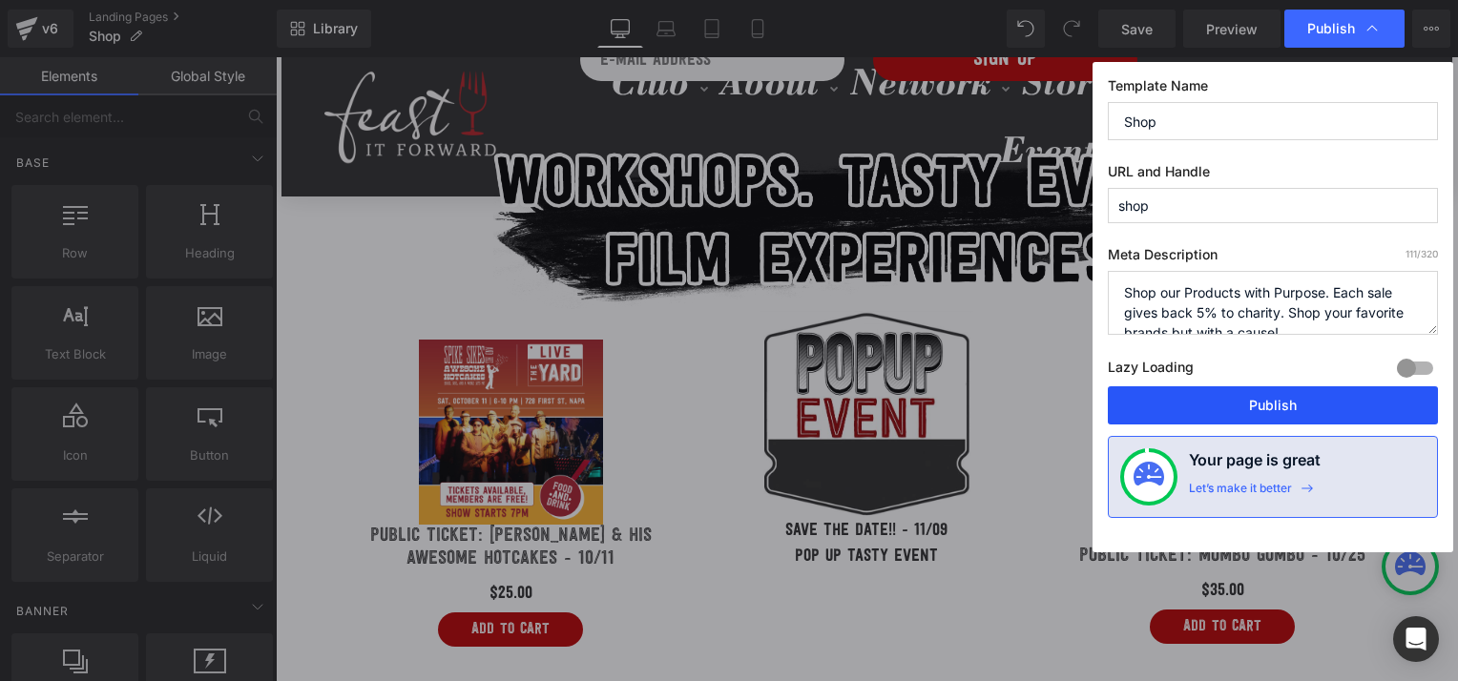
click at [1206, 402] on button "Publish" at bounding box center [1273, 405] width 330 height 38
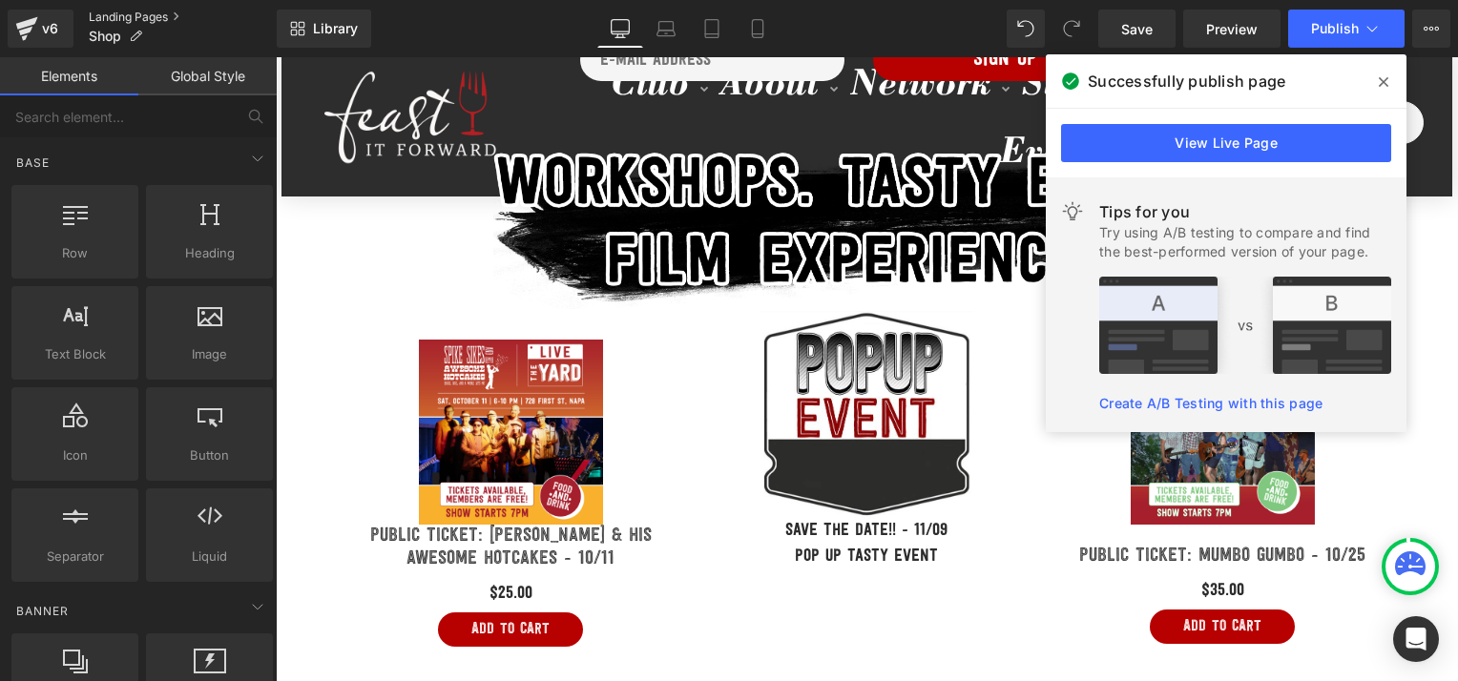
click at [117, 14] on link "Landing Pages" at bounding box center [183, 17] width 188 height 15
